Goal: Task Accomplishment & Management: Use online tool/utility

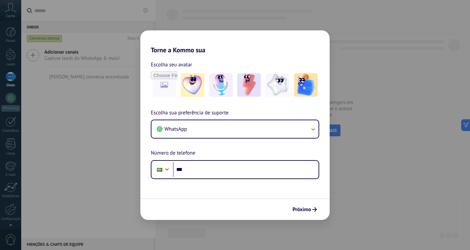
click at [122, 119] on div "Torne a Kommo sua Escolha seu avatar Escolha sua preferência de suporte WhatsAp…" at bounding box center [235, 125] width 470 height 250
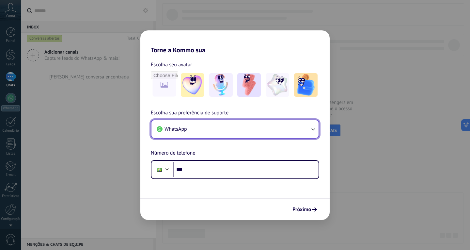
click at [306, 128] on button "WhatsApp" at bounding box center [235, 129] width 167 height 18
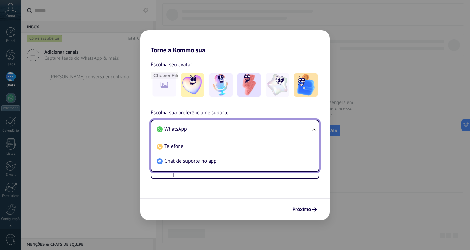
click at [306, 128] on li "WhatsApp" at bounding box center [233, 129] width 159 height 15
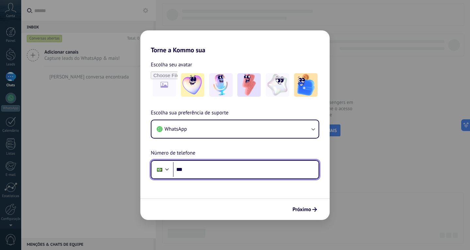
click at [195, 171] on input "***" at bounding box center [246, 169] width 146 height 15
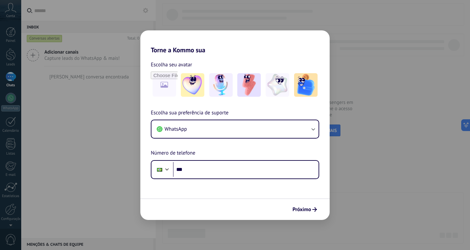
click at [343, 14] on div "Torne a Kommo sua Escolha seu avatar Escolha sua preferência de suporte WhatsAp…" at bounding box center [235, 125] width 470 height 250
click at [288, 14] on div "Torne a Kommo sua Escolha seu avatar Escolha sua preferência de suporte WhatsAp…" at bounding box center [235, 125] width 470 height 250
